Goal: Transaction & Acquisition: Obtain resource

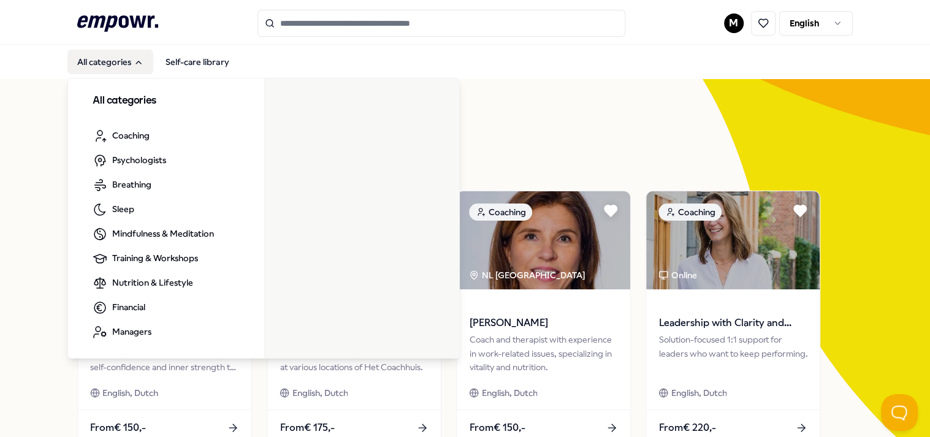
click at [102, 61] on button "All categories" at bounding box center [110, 62] width 86 height 25
click at [118, 69] on button "All categories" at bounding box center [110, 62] width 86 height 25
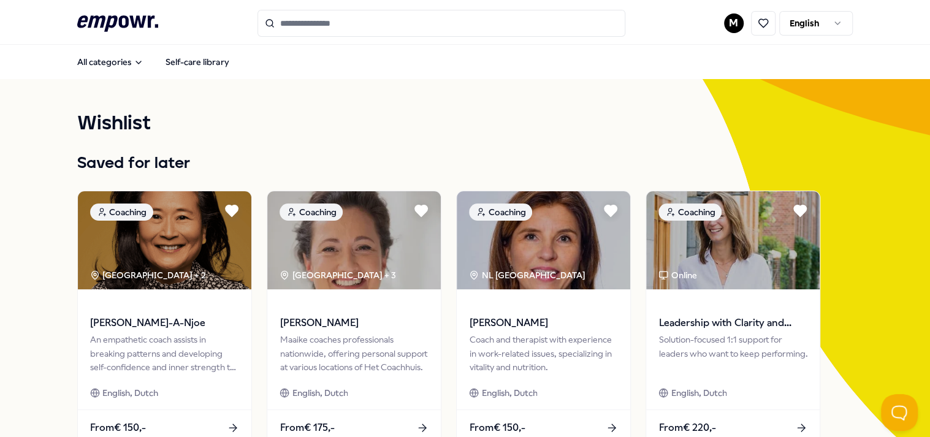
click at [324, 28] on html ".empowr-logo_svg__cls-1{fill:#03032f} M English All categories Self-care librar…" at bounding box center [465, 218] width 930 height 437
click at [111, 59] on html ".empowr-logo_svg__cls-1{fill:#03032f} M English All categories Self-care librar…" at bounding box center [465, 218] width 930 height 437
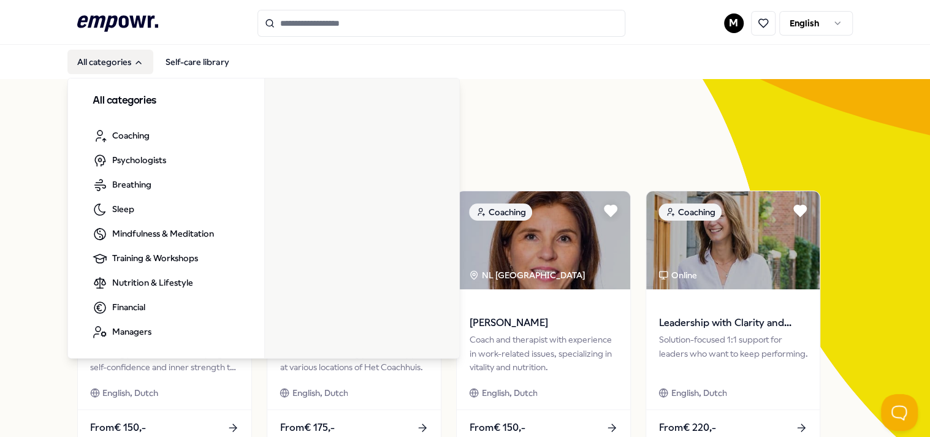
click at [121, 56] on button "All categories" at bounding box center [110, 62] width 86 height 25
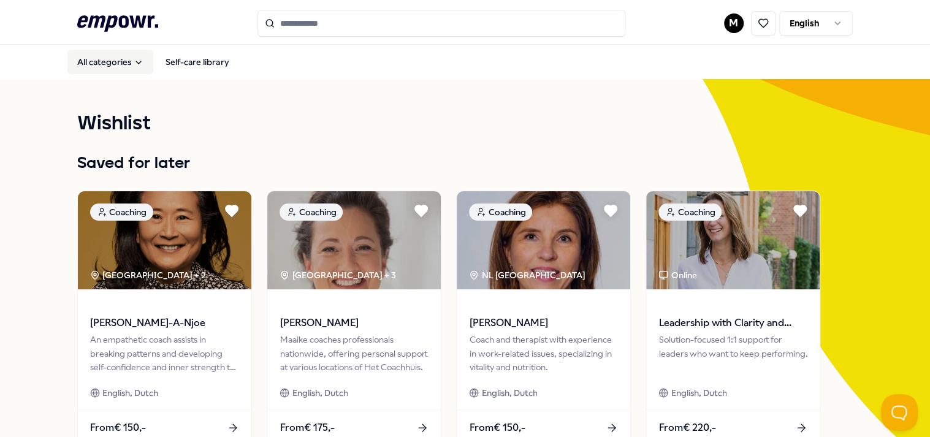
click at [120, 56] on button "All categories" at bounding box center [110, 62] width 86 height 25
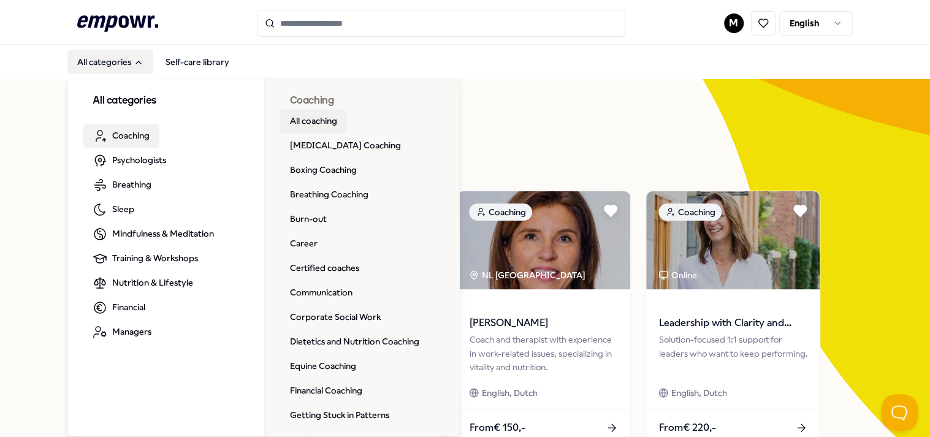
click at [324, 121] on link "All coaching" at bounding box center [313, 121] width 67 height 25
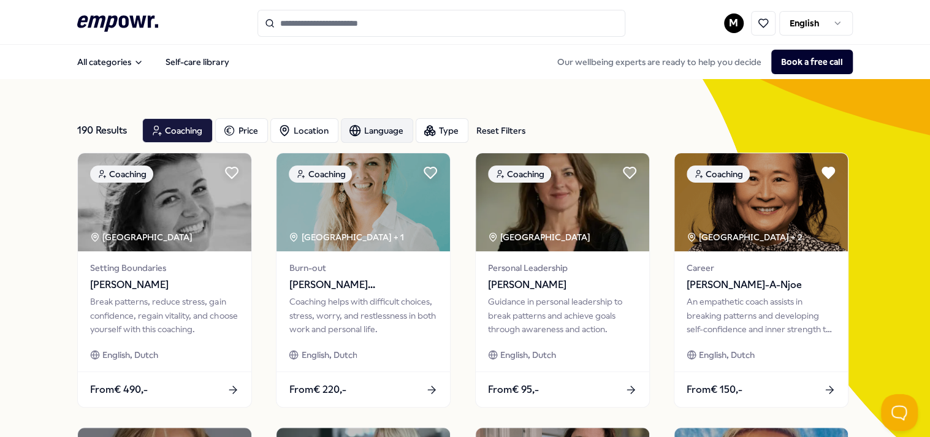
click at [324, 128] on div "Language" at bounding box center [377, 130] width 72 height 25
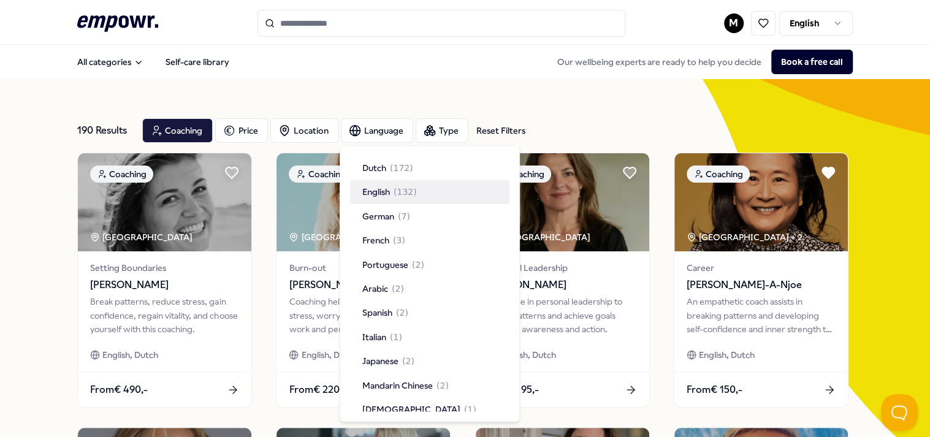
click at [324, 196] on div "English ( 132 )" at bounding box center [429, 192] width 159 height 23
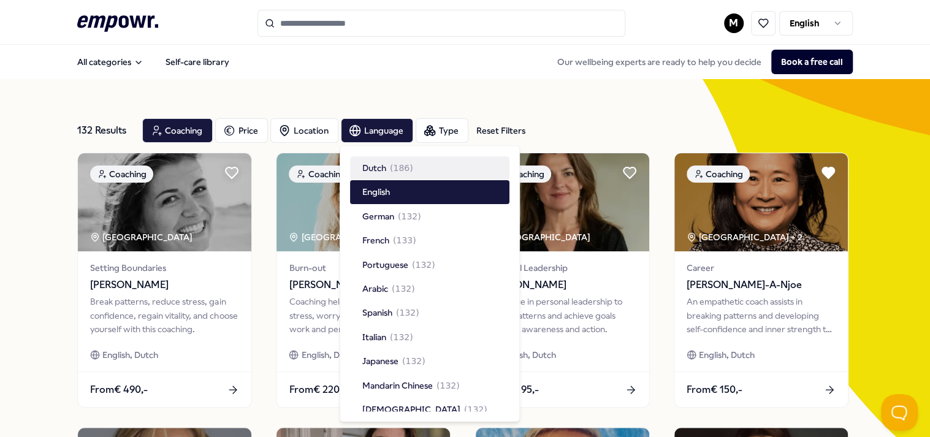
click at [324, 75] on div "All categories Self-care library Our wellbeing experts are ready to help you de…" at bounding box center [464, 61] width 775 height 29
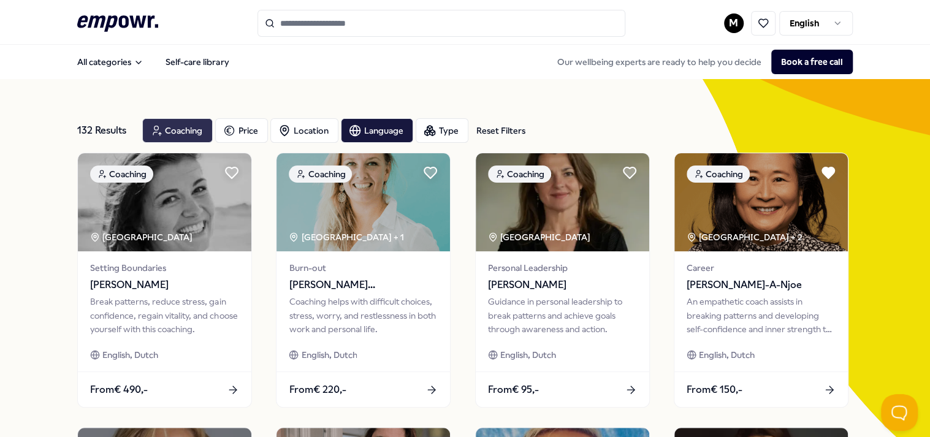
click at [170, 129] on div "Coaching" at bounding box center [177, 130] width 71 height 25
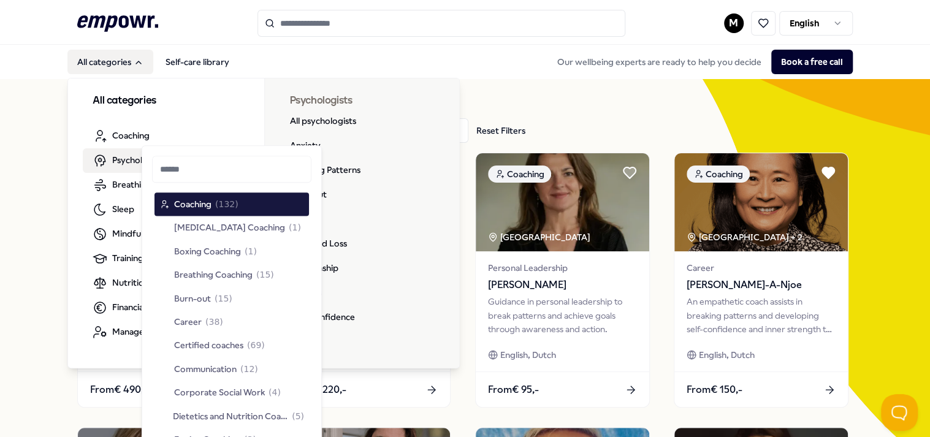
click at [113, 159] on span "Psychologists" at bounding box center [139, 159] width 54 height 13
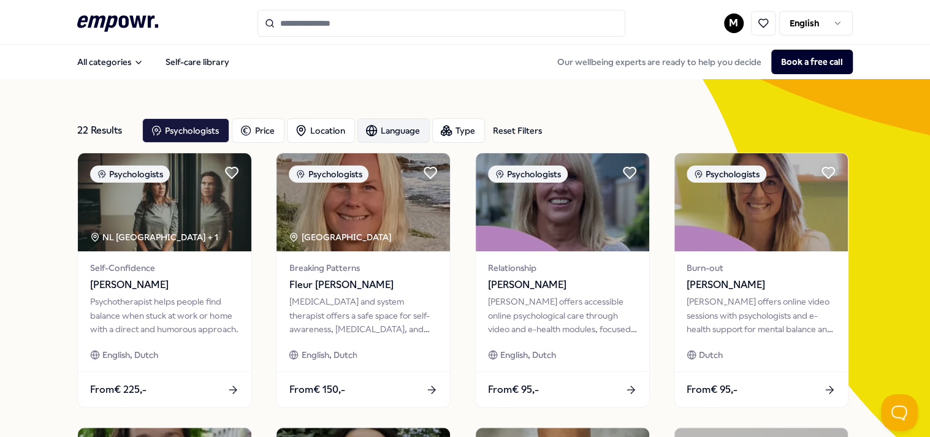
click at [324, 132] on div "Language" at bounding box center [394, 130] width 72 height 25
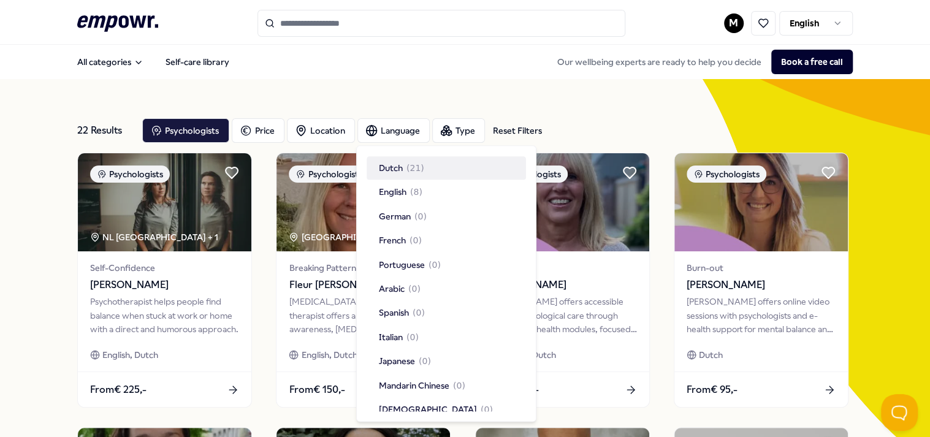
click at [324, 59] on div "All categories Self-care library Our wellbeing experts are ready to help you de…" at bounding box center [464, 61] width 775 height 29
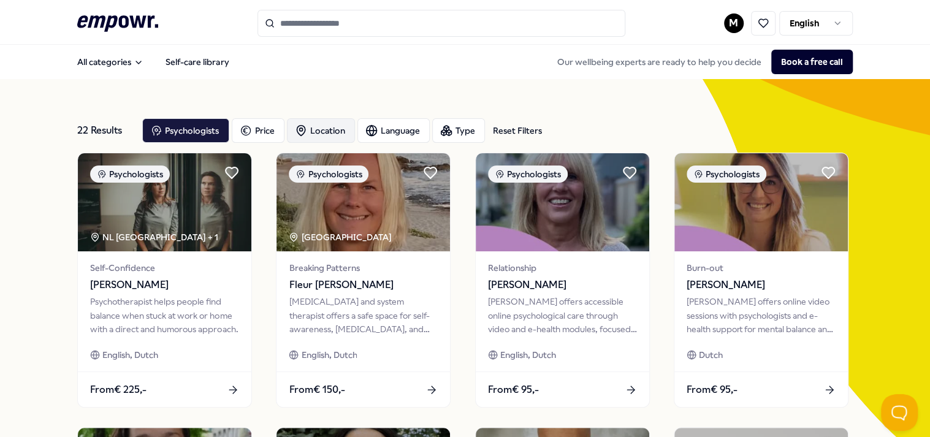
click at [311, 129] on div "Location" at bounding box center [321, 130] width 68 height 25
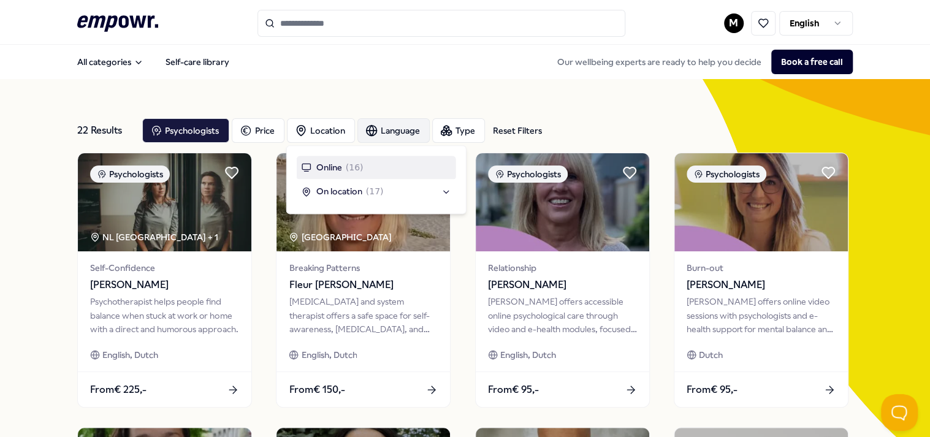
click at [324, 136] on div "Language" at bounding box center [394, 130] width 72 height 25
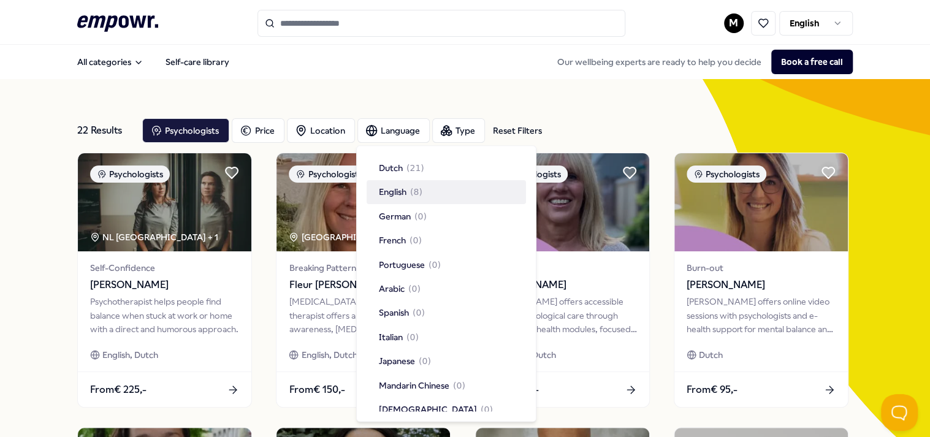
click at [324, 196] on div "English ( 8 )" at bounding box center [446, 192] width 159 height 23
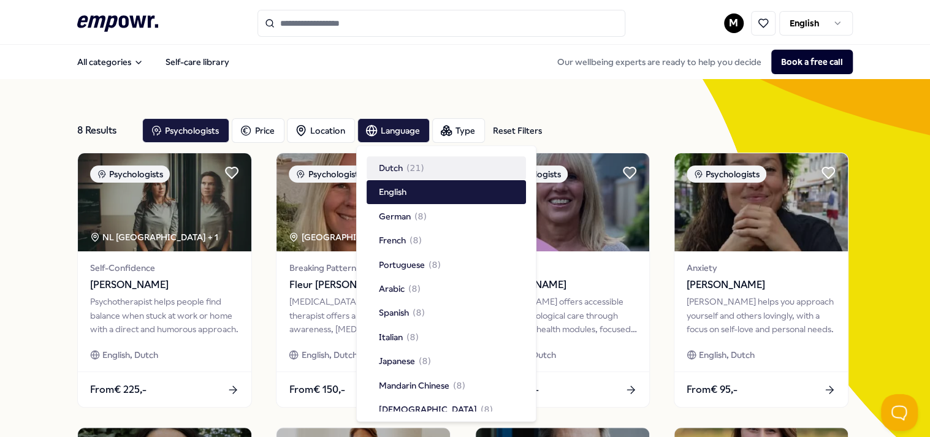
click at [324, 83] on div "8 Results Reset Filters Psychologists Price Location Language Type Reset Filter…" at bounding box center [464, 420] width 775 height 683
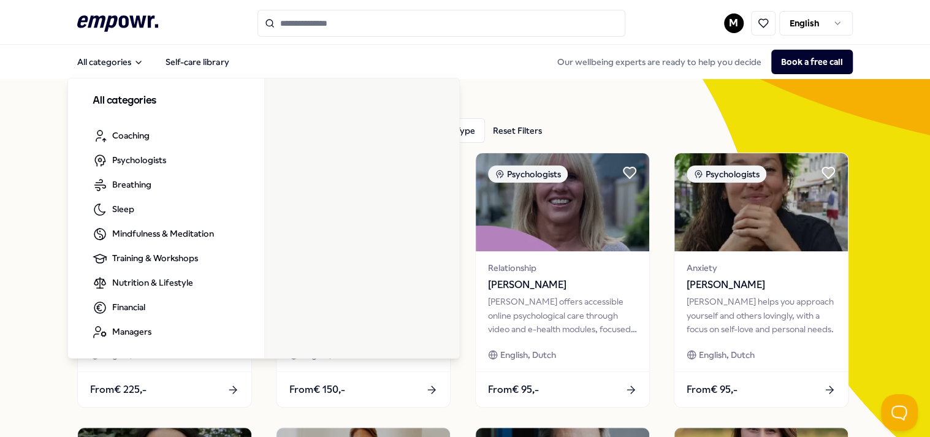
click at [129, 18] on icon at bounding box center [117, 23] width 81 height 16
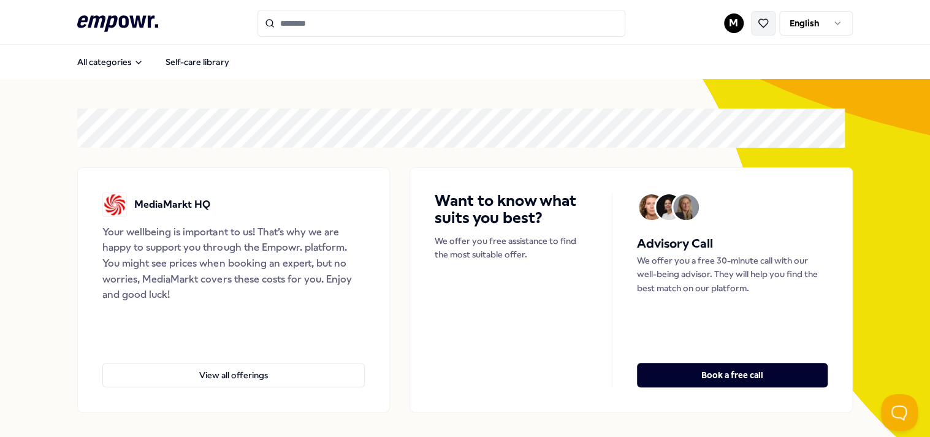
click at [324, 22] on icon at bounding box center [763, 23] width 11 height 11
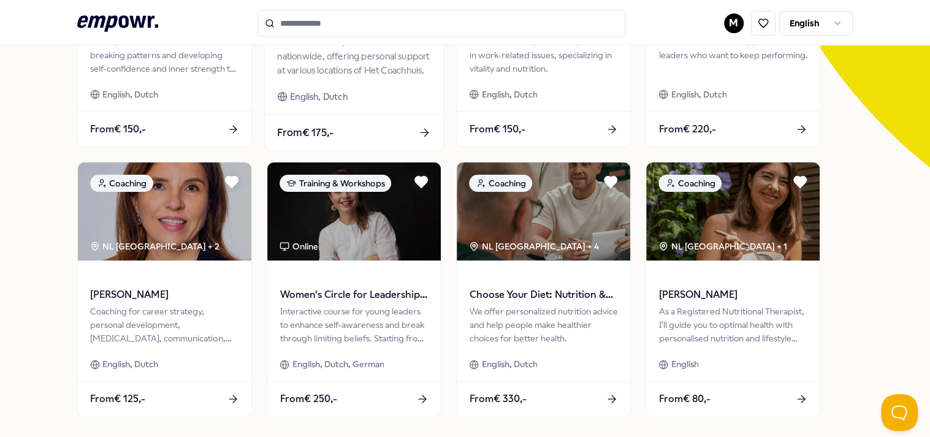
scroll to position [307, 0]
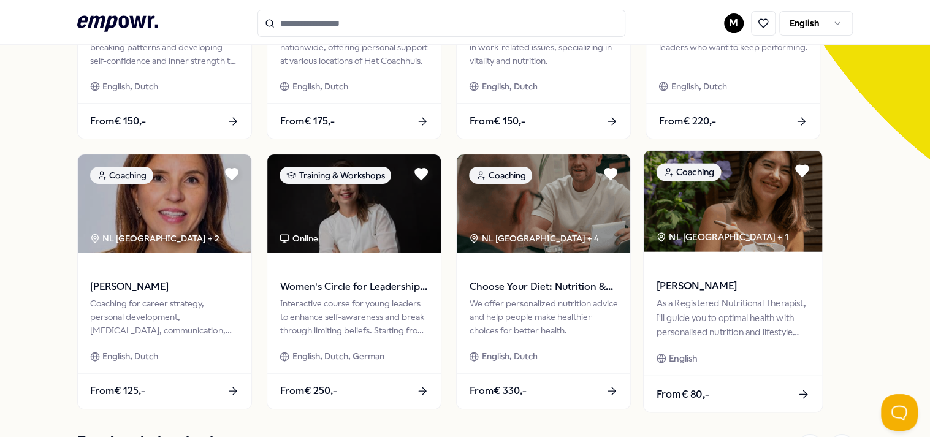
click at [324, 283] on span "[PERSON_NAME]" at bounding box center [733, 286] width 153 height 16
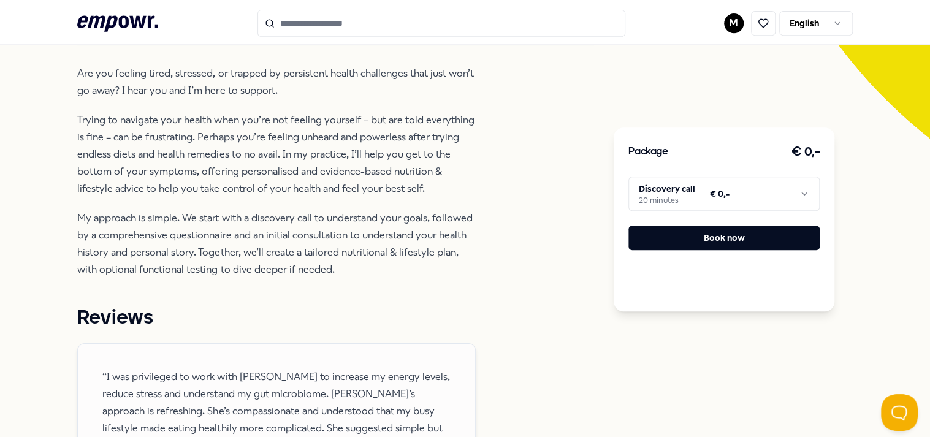
scroll to position [446, 0]
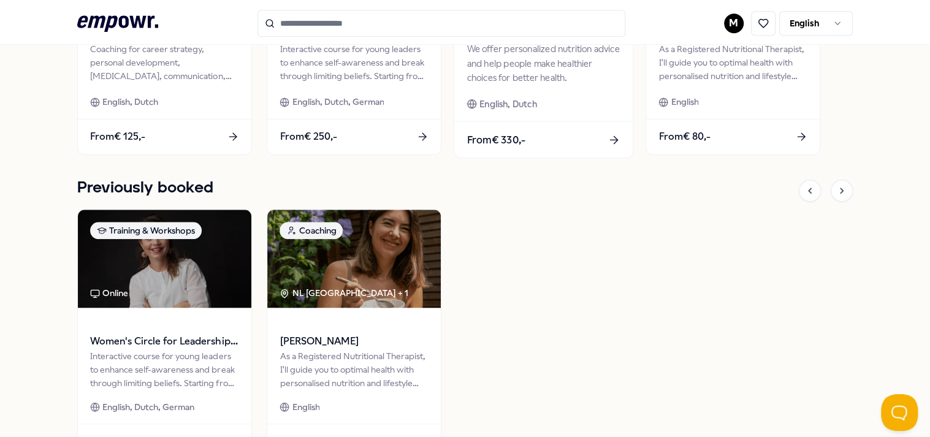
scroll to position [569, 0]
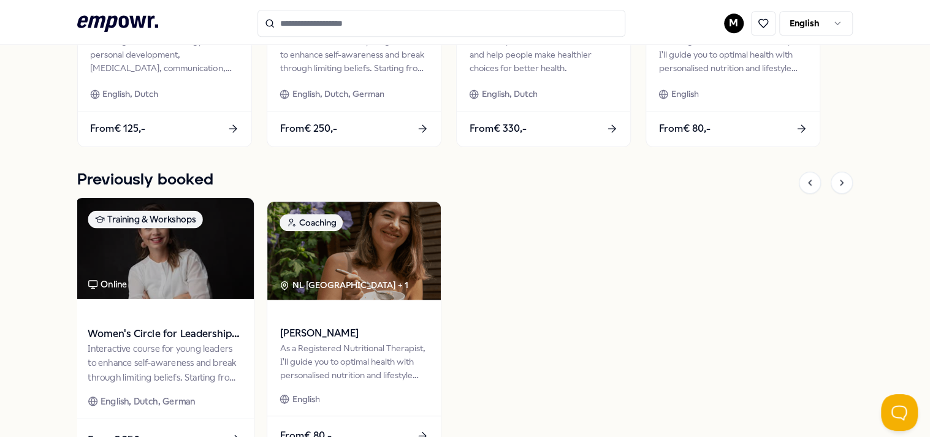
click at [163, 331] on span "Women's Circle for Leadership and Self-awareness" at bounding box center [164, 334] width 153 height 16
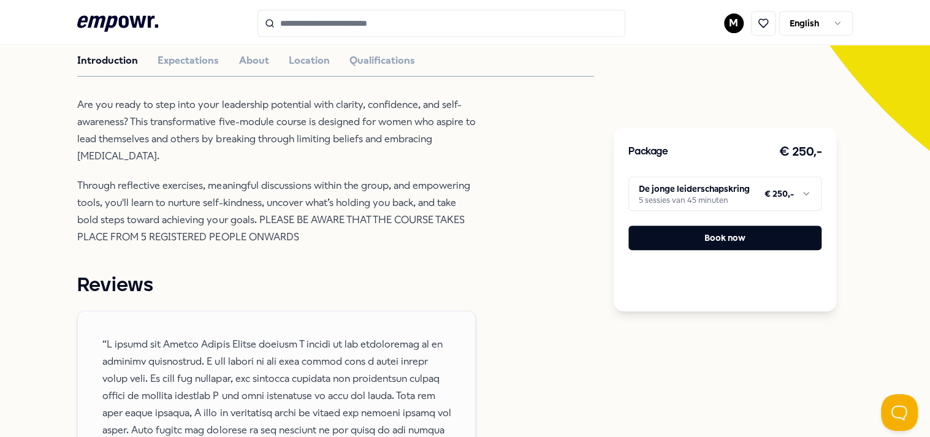
scroll to position [385, 0]
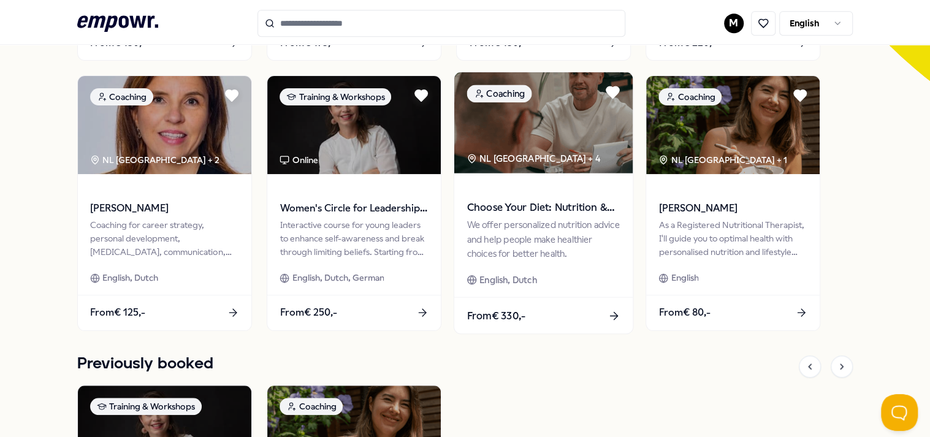
click at [324, 166] on img at bounding box center [543, 122] width 178 height 101
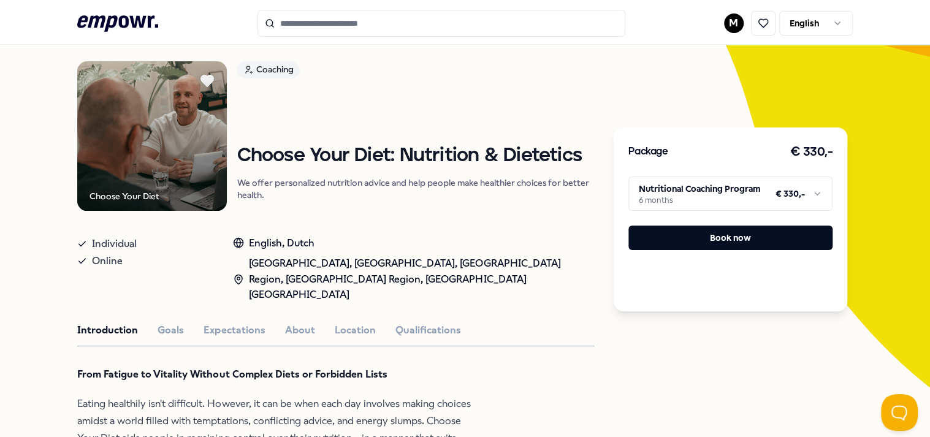
scroll to position [201, 0]
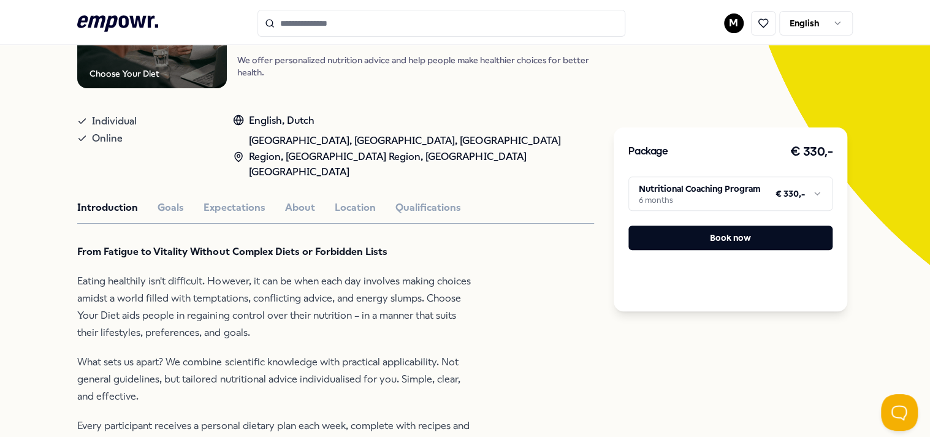
click at [324, 186] on html ".empowr-logo_svg__cls-1{fill:#03032f} M English All categories Self-care librar…" at bounding box center [465, 218] width 930 height 437
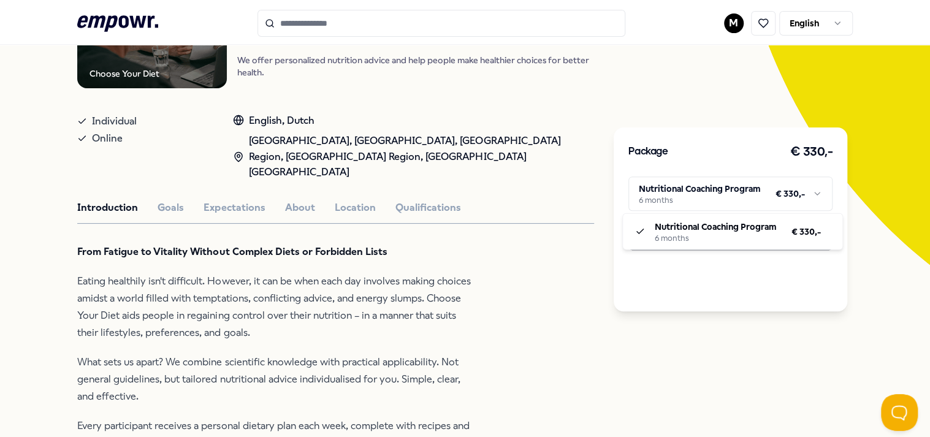
click at [324, 302] on html ".empowr-logo_svg__cls-1{fill:#03032f} M English All categories Self-care librar…" at bounding box center [465, 218] width 930 height 437
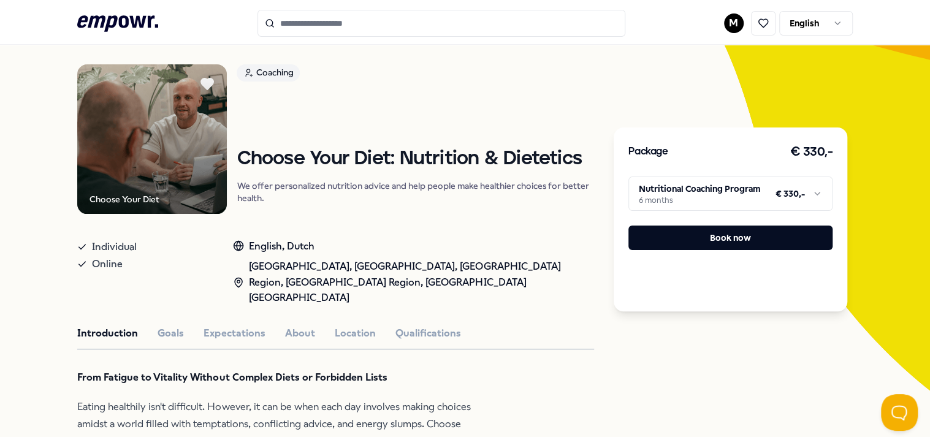
scroll to position [0, 0]
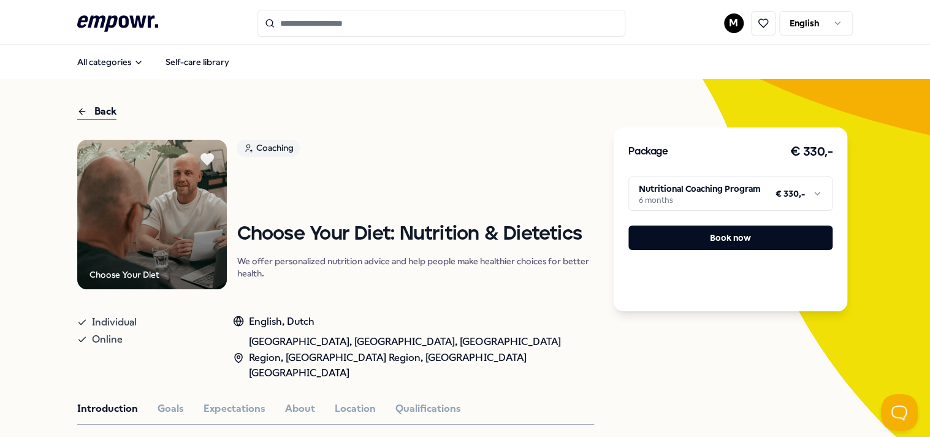
click at [91, 114] on div "Back" at bounding box center [96, 112] width 39 height 17
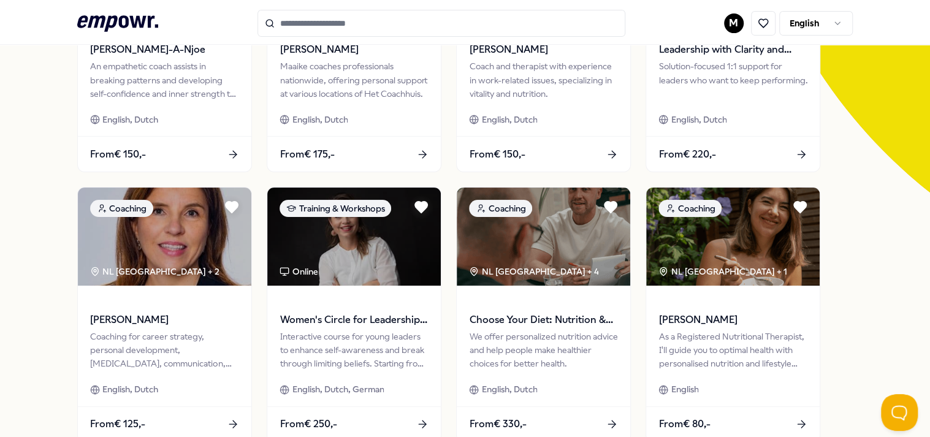
scroll to position [307, 0]
